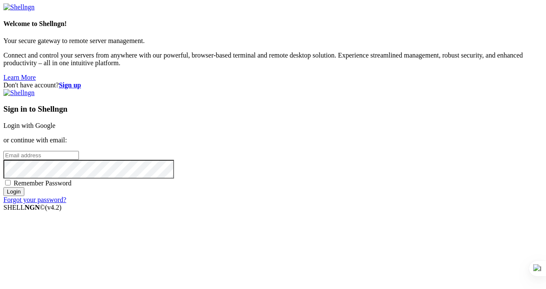
type input "[PERSON_NAME][EMAIL_ADDRESS][DOMAIN_NAME]"
click at [24, 196] on input "Login" at bounding box center [13, 191] width 21 height 9
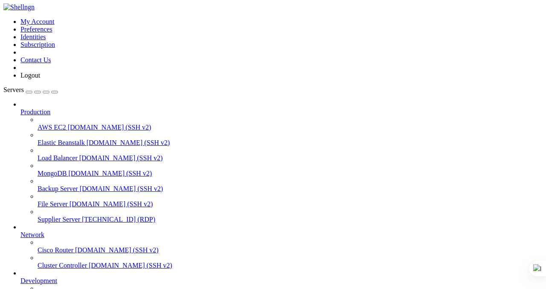
click at [61, 216] on span "Supplier Server" at bounding box center [59, 219] width 43 height 7
